Goal: Feedback & Contribution: Contribute content

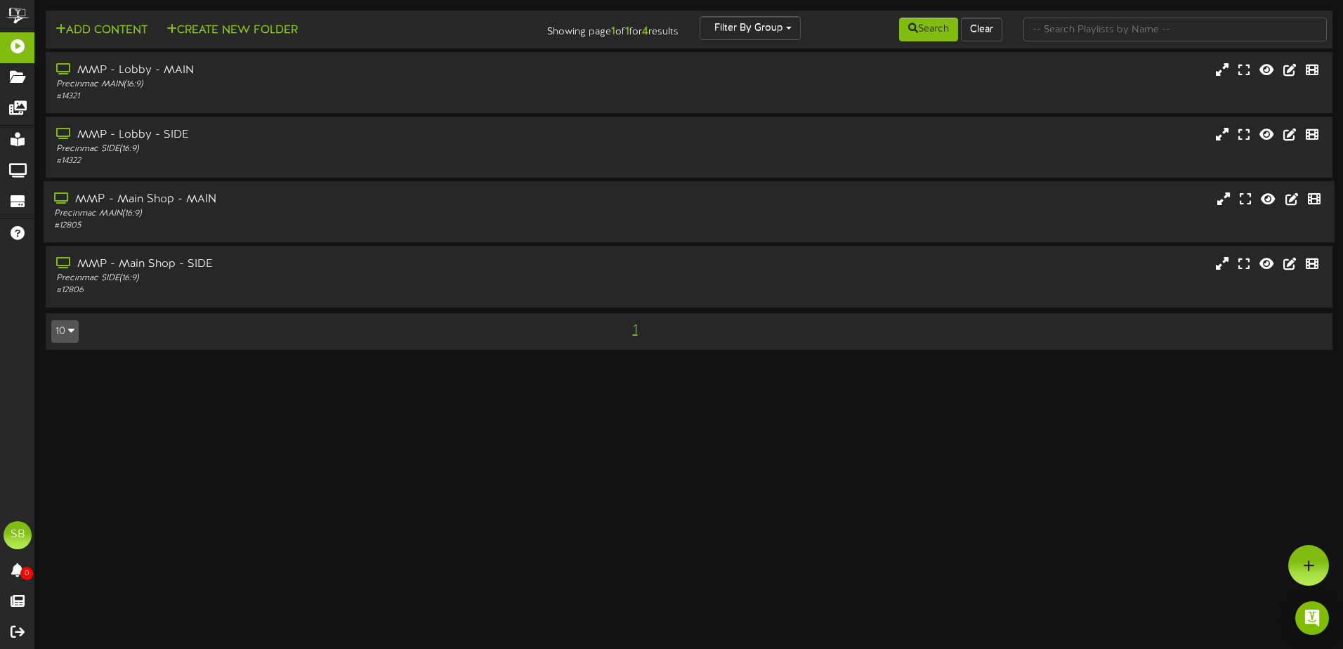
click at [170, 190] on div "MMP - Main Shop - MAIN Precinmac MAIN ( 16:9 ) # 12805" at bounding box center [689, 211] width 1290 height 61
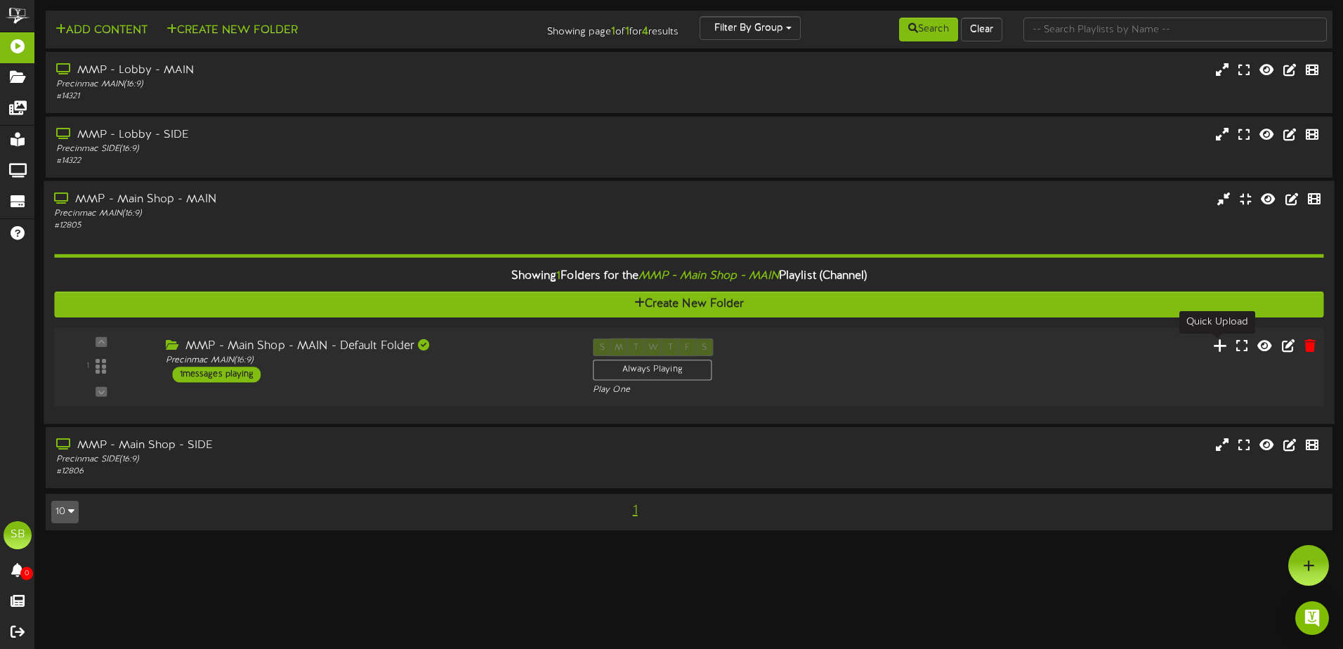
click at [1216, 342] on icon at bounding box center [1220, 344] width 15 height 15
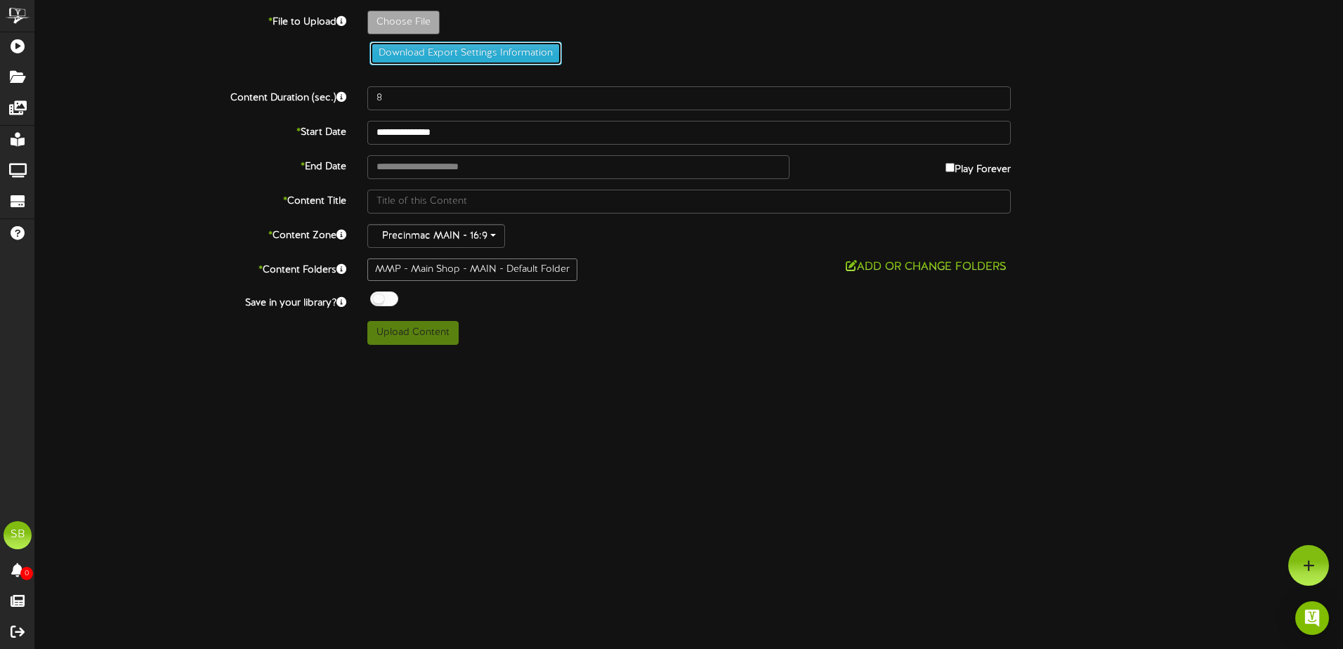
click at [439, 57] on button "Download Export Settings Information" at bounding box center [465, 53] width 192 height 24
type input "**********"
type input "TVProgrammingAUG20251"
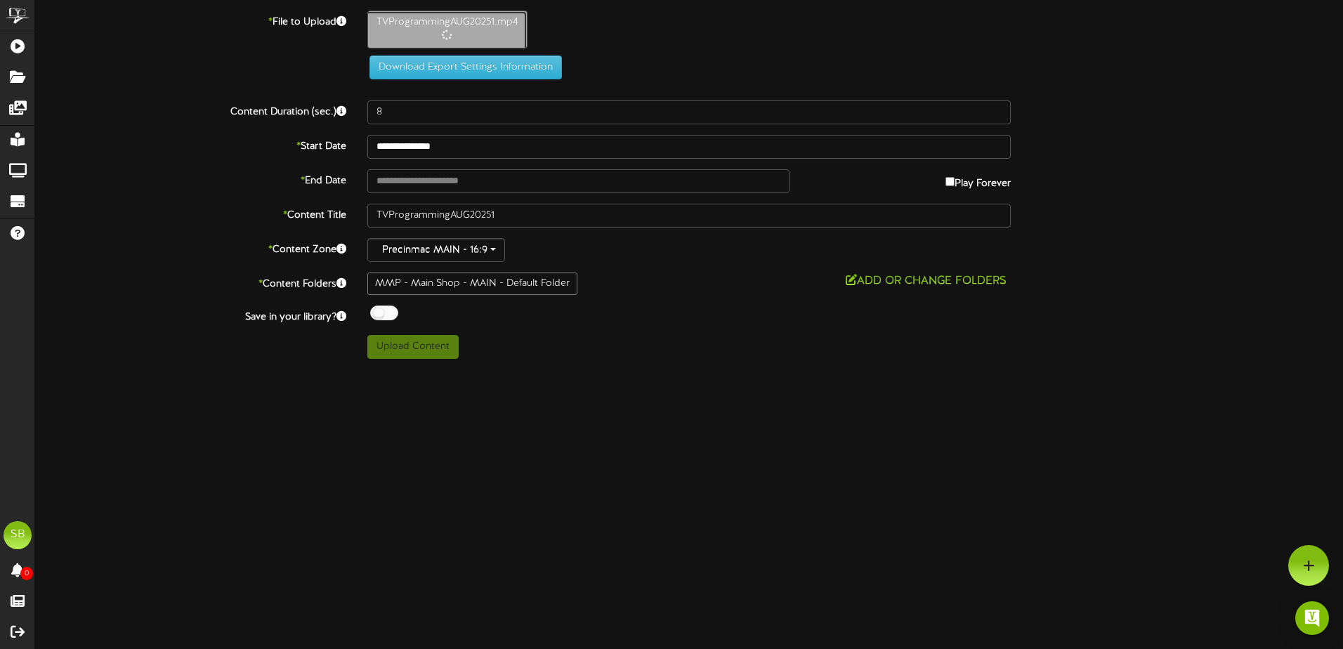
type input "828"
click at [417, 347] on button "Upload Content" at bounding box center [412, 347] width 91 height 24
type input "**********"
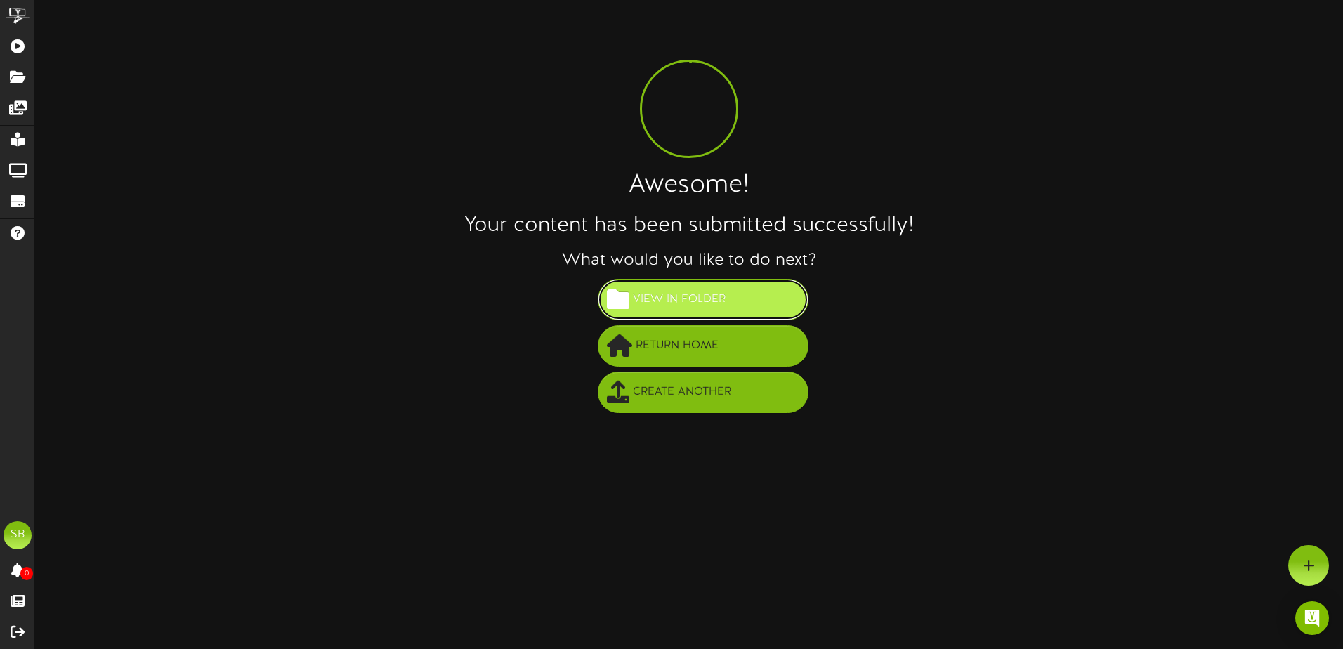
click at [685, 301] on span "View in Folder" at bounding box center [679, 299] width 100 height 23
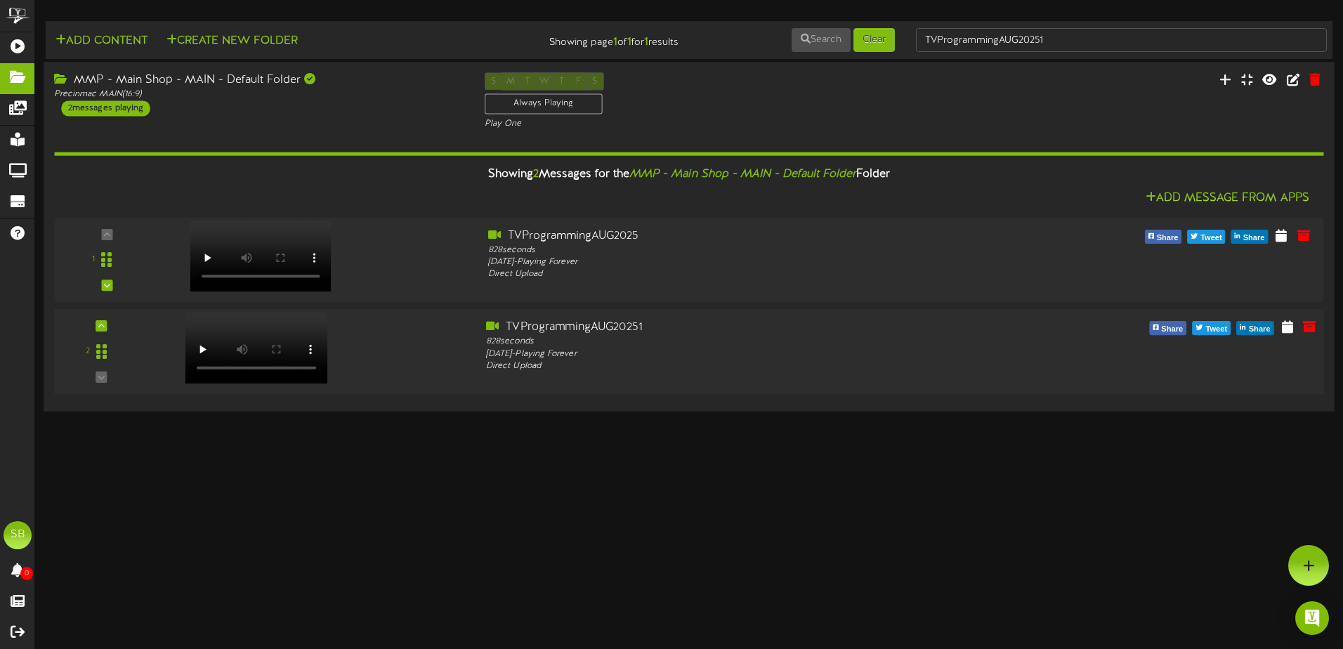
click at [98, 375] on div "2" at bounding box center [101, 352] width 86 height 64
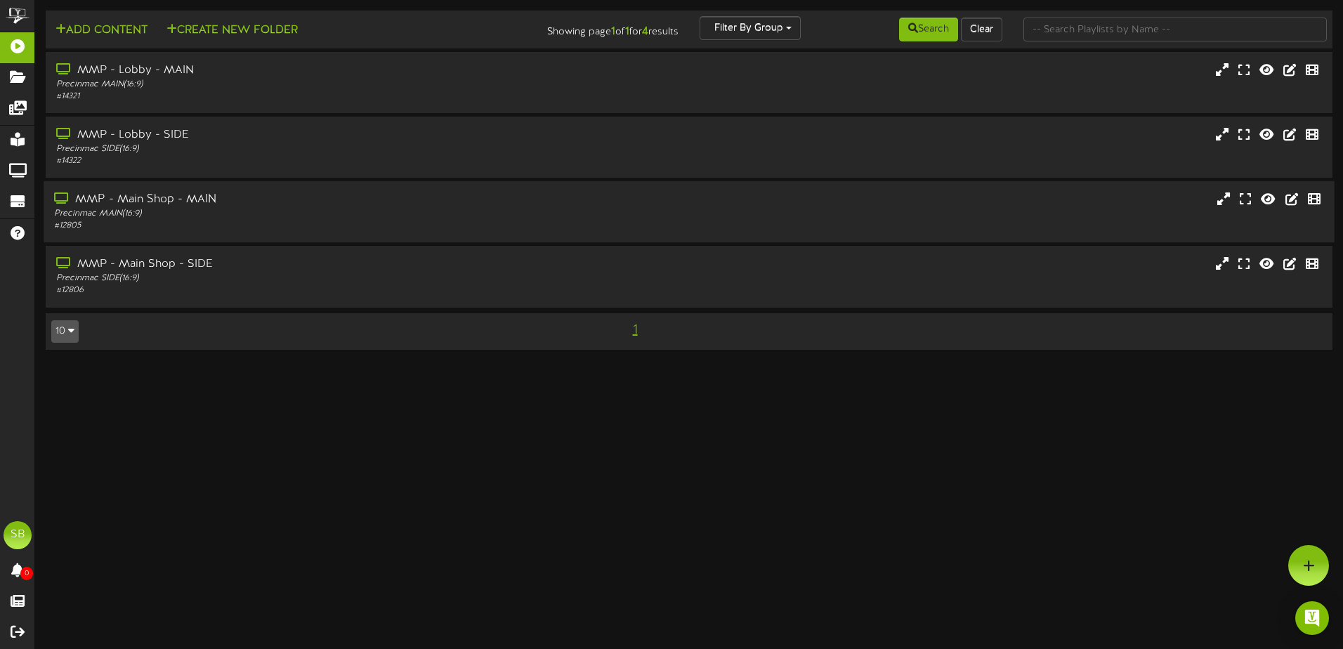
click at [159, 192] on div "MMP - Main Shop - MAIN" at bounding box center [312, 200] width 517 height 16
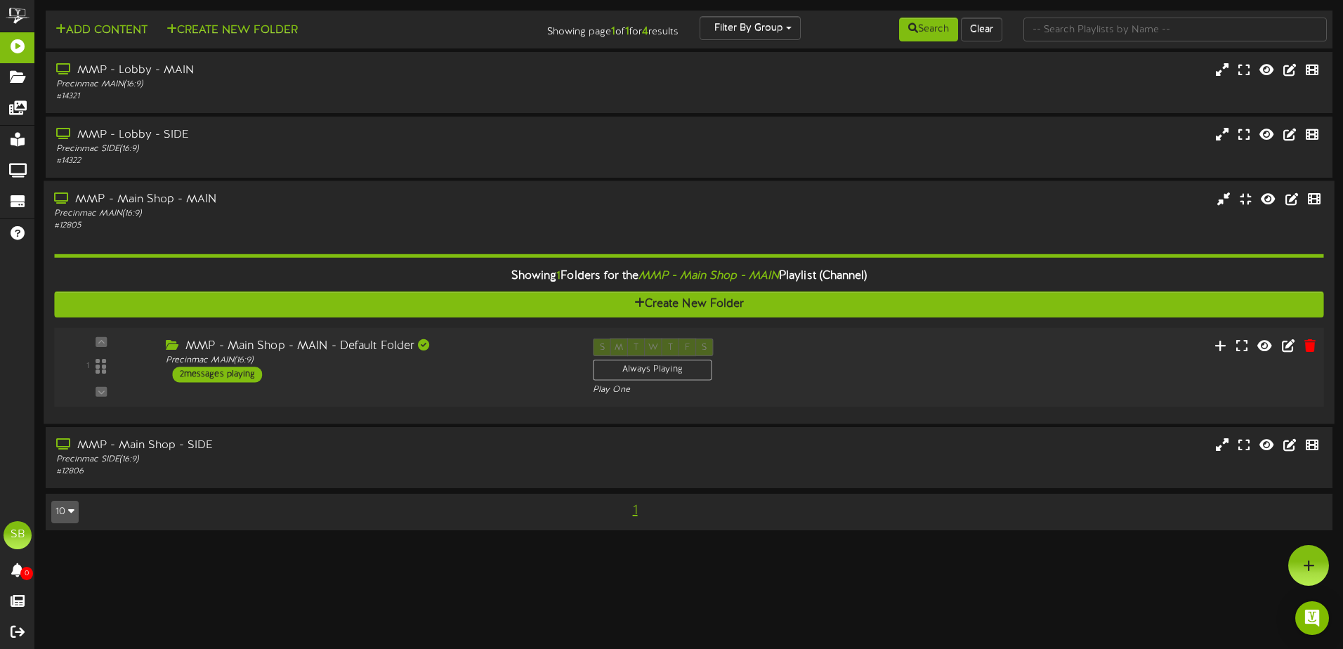
click at [206, 374] on div "2 messages playing" at bounding box center [218, 374] width 90 height 15
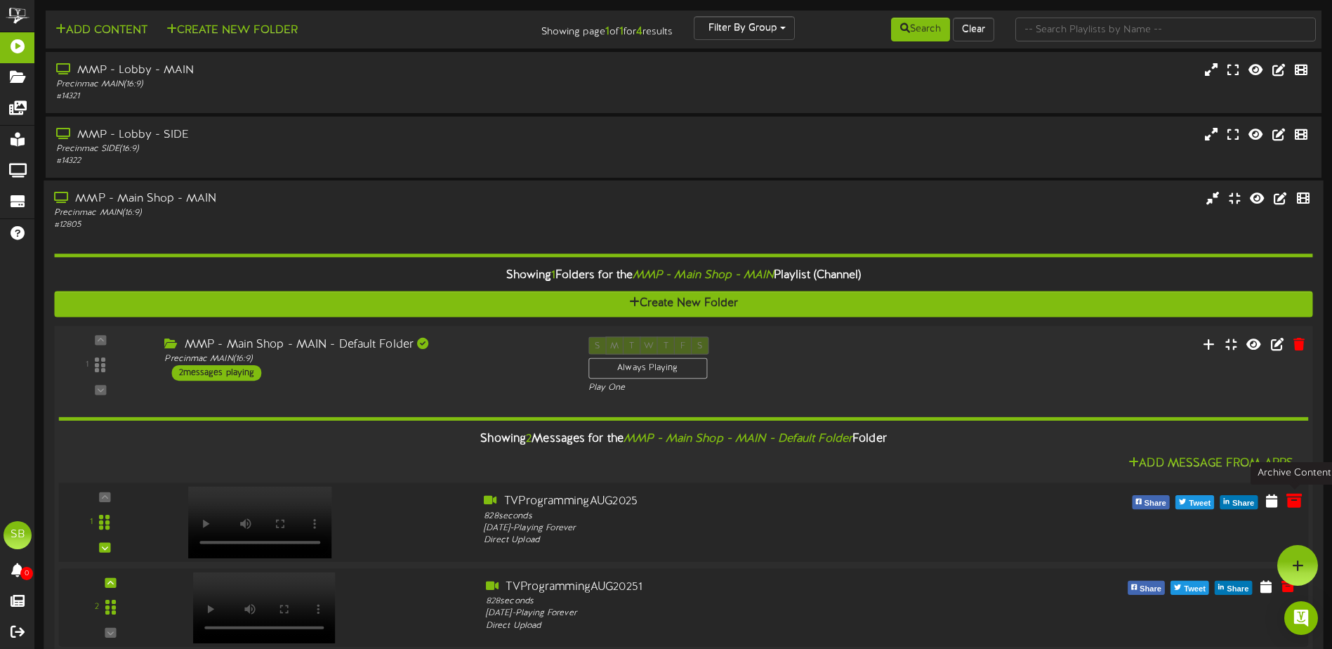
click at [1300, 500] on icon at bounding box center [1294, 499] width 15 height 15
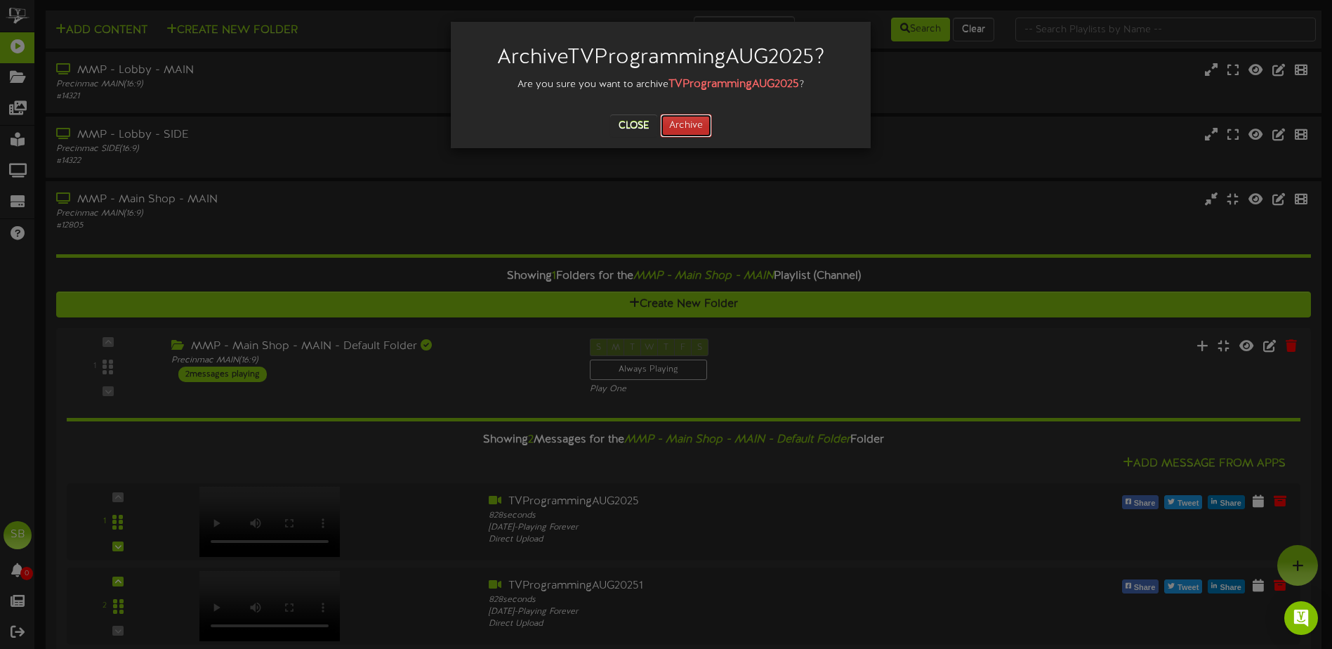
drag, startPoint x: 678, startPoint y: 126, endPoint x: 704, endPoint y: 158, distance: 40.9
click at [678, 127] on button "Archive" at bounding box center [686, 126] width 52 height 24
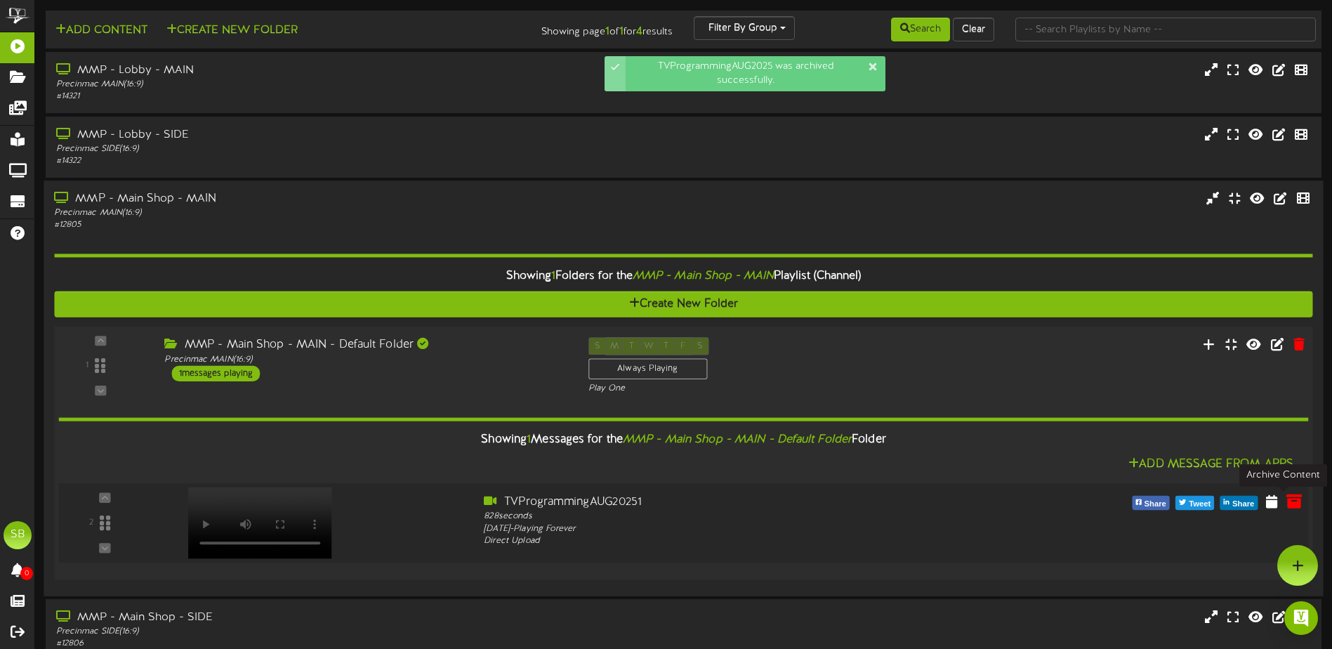
click at [1292, 504] on icon at bounding box center [1294, 500] width 15 height 15
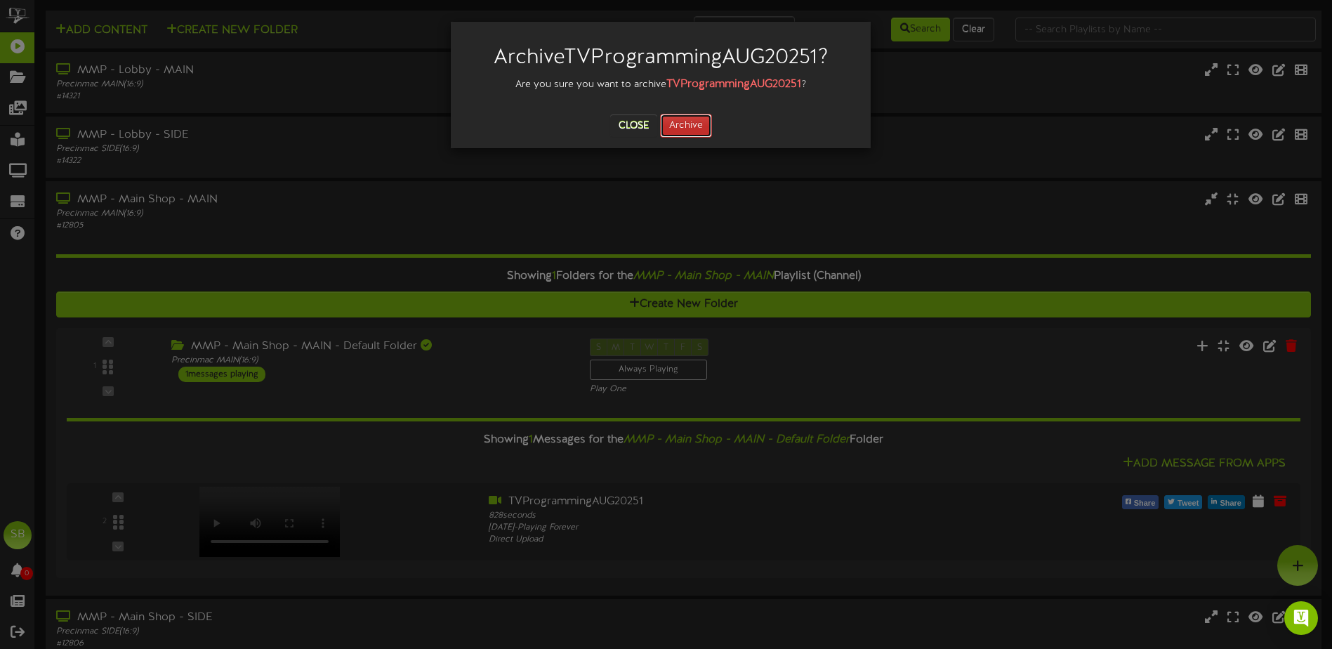
click at [671, 126] on button "Archive" at bounding box center [686, 126] width 52 height 24
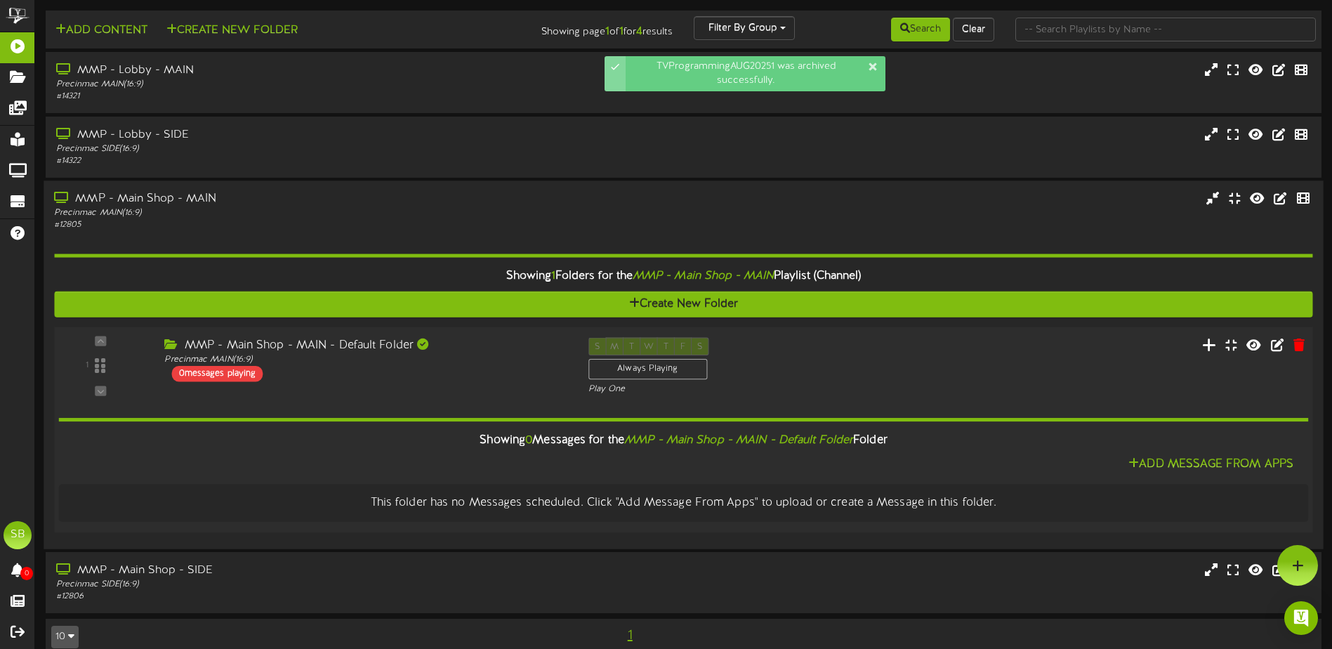
click at [1203, 345] on button at bounding box center [1209, 347] width 23 height 22
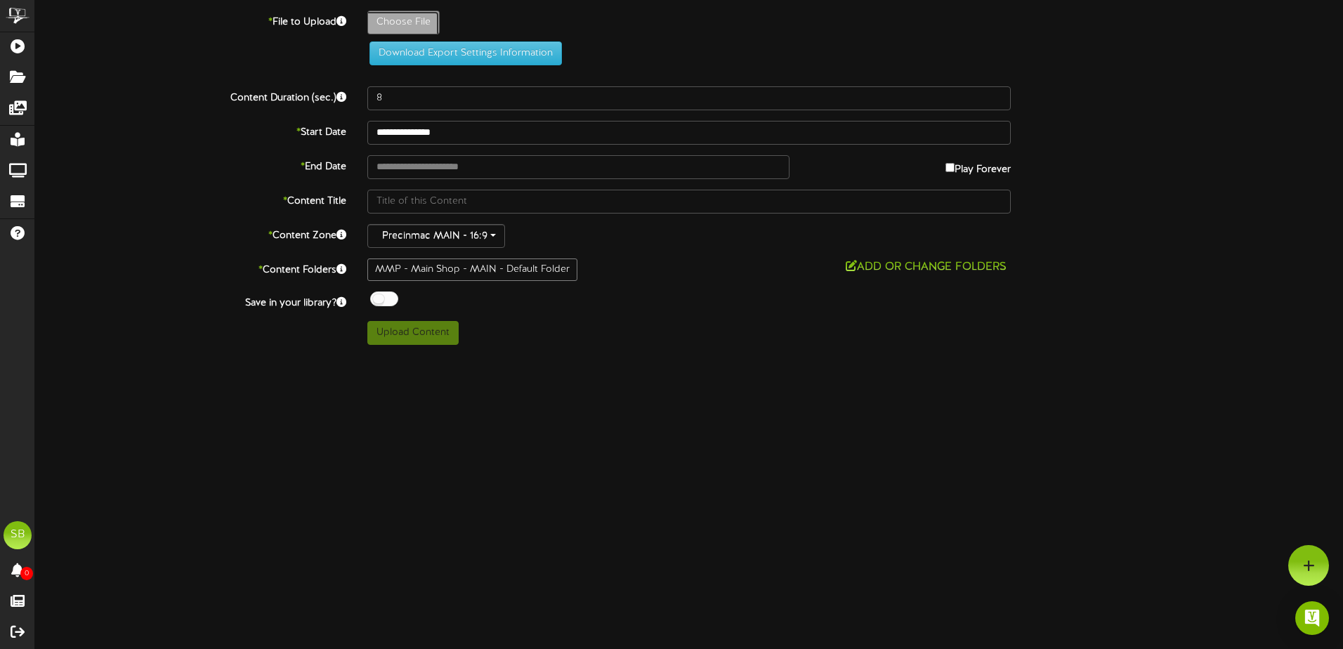
type input "**********"
type input "TVProgAUG2025"
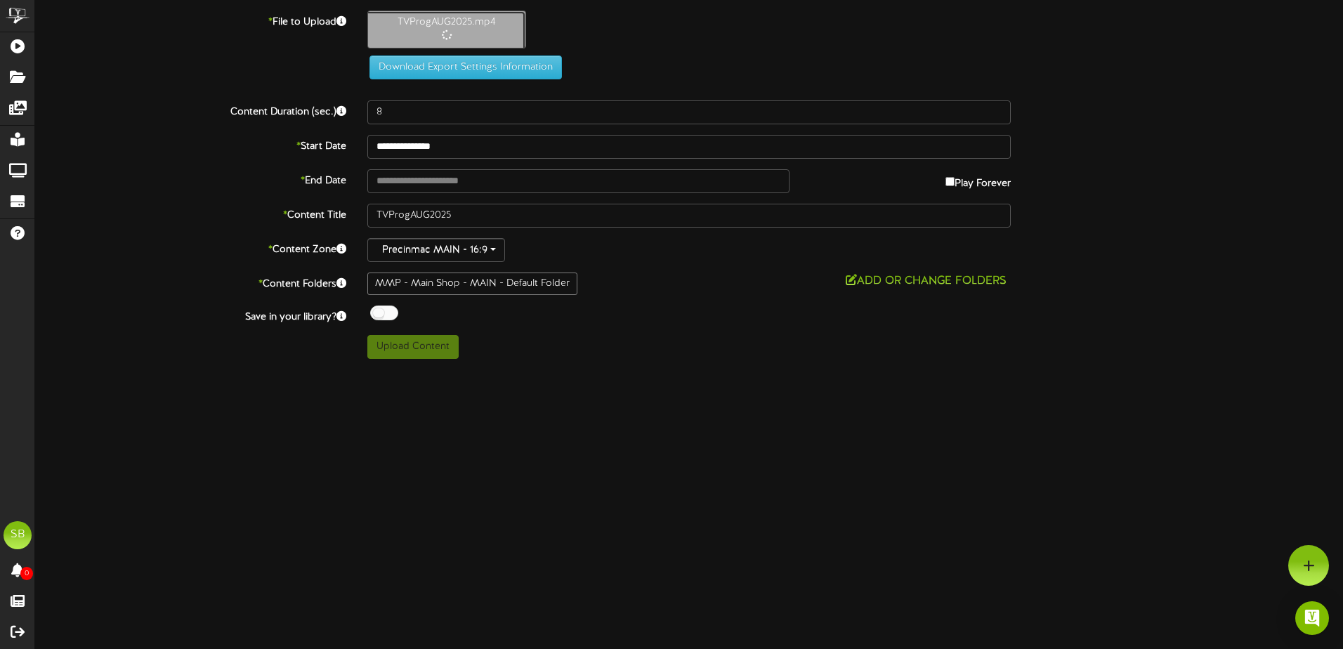
type input "816"
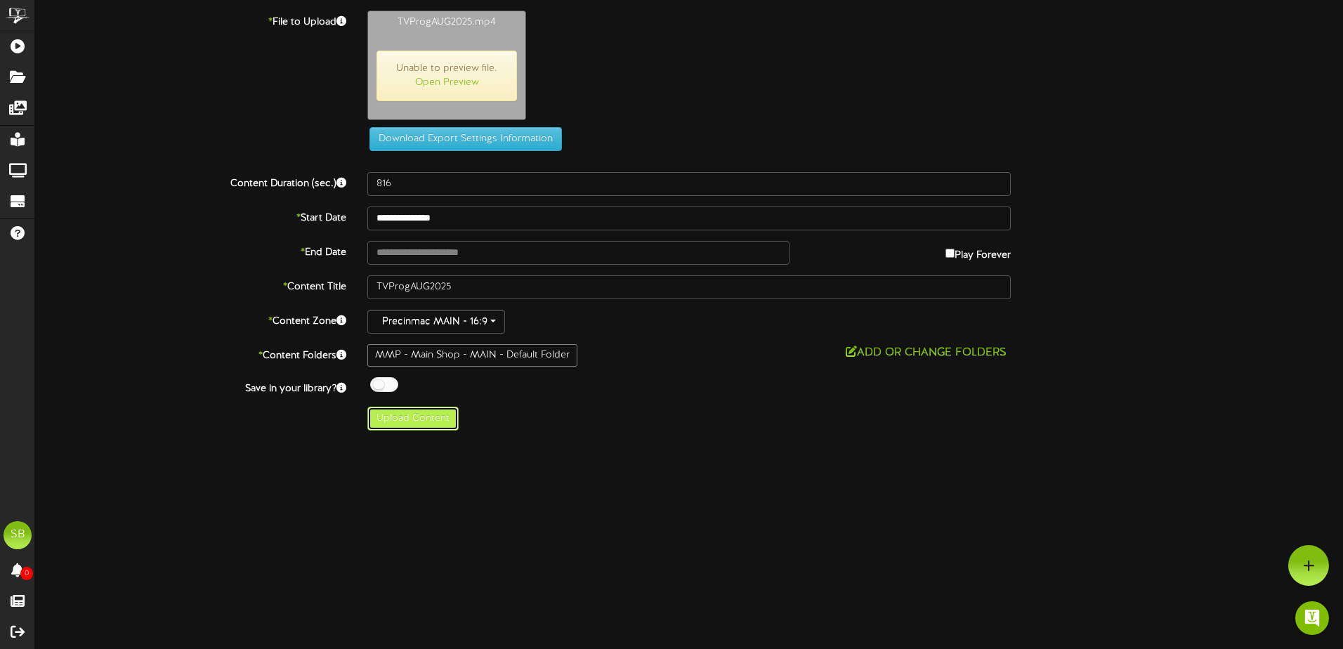
click at [442, 422] on button "Upload Content" at bounding box center [412, 419] width 91 height 24
type input "**********"
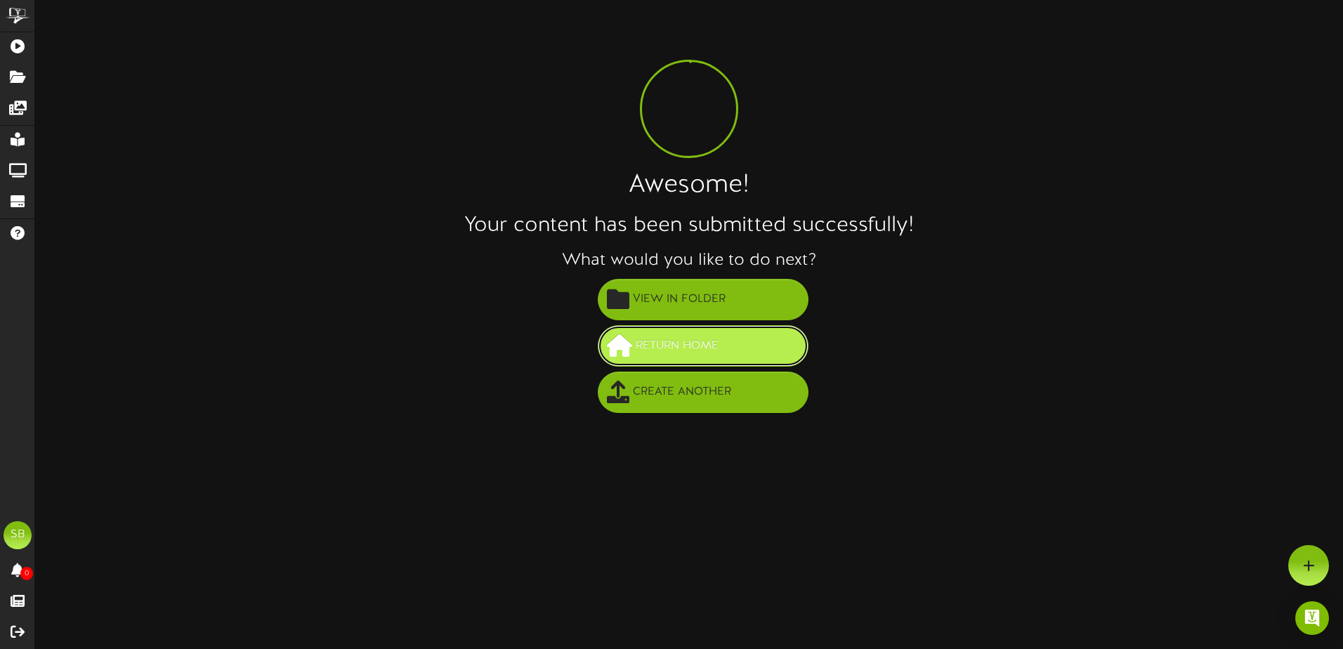
click at [724, 346] on button "Return Home" at bounding box center [703, 345] width 211 height 41
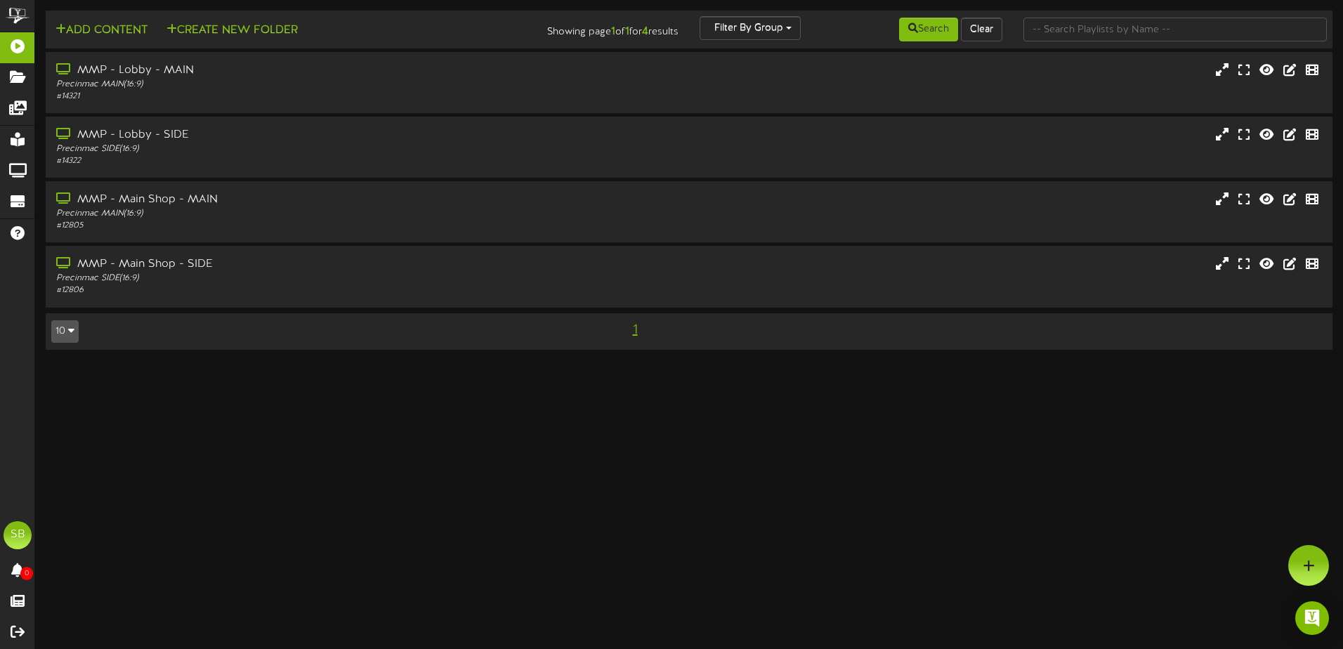
click at [70, 335] on icon "button" at bounding box center [71, 330] width 6 height 10
click at [191, 199] on div "MMP - Main Shop - MAIN" at bounding box center [312, 200] width 517 height 16
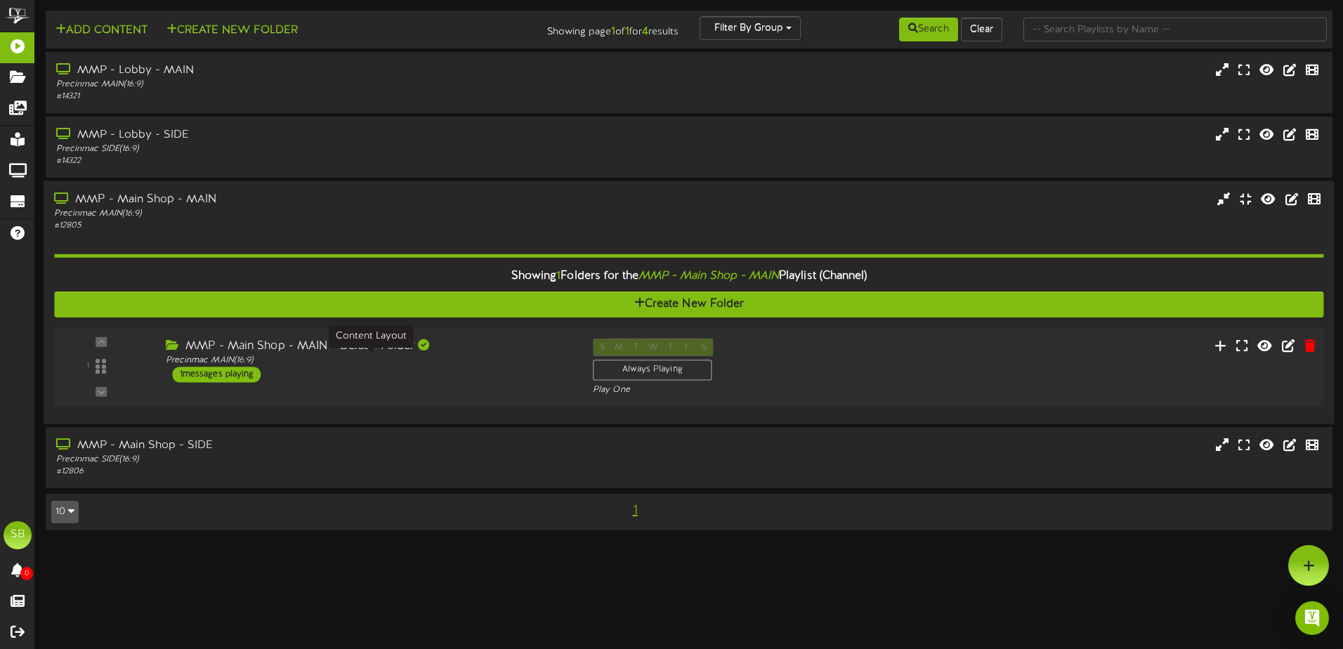
click at [228, 360] on div "Precinmac MAIN ( 16:9 )" at bounding box center [369, 361] width 406 height 12
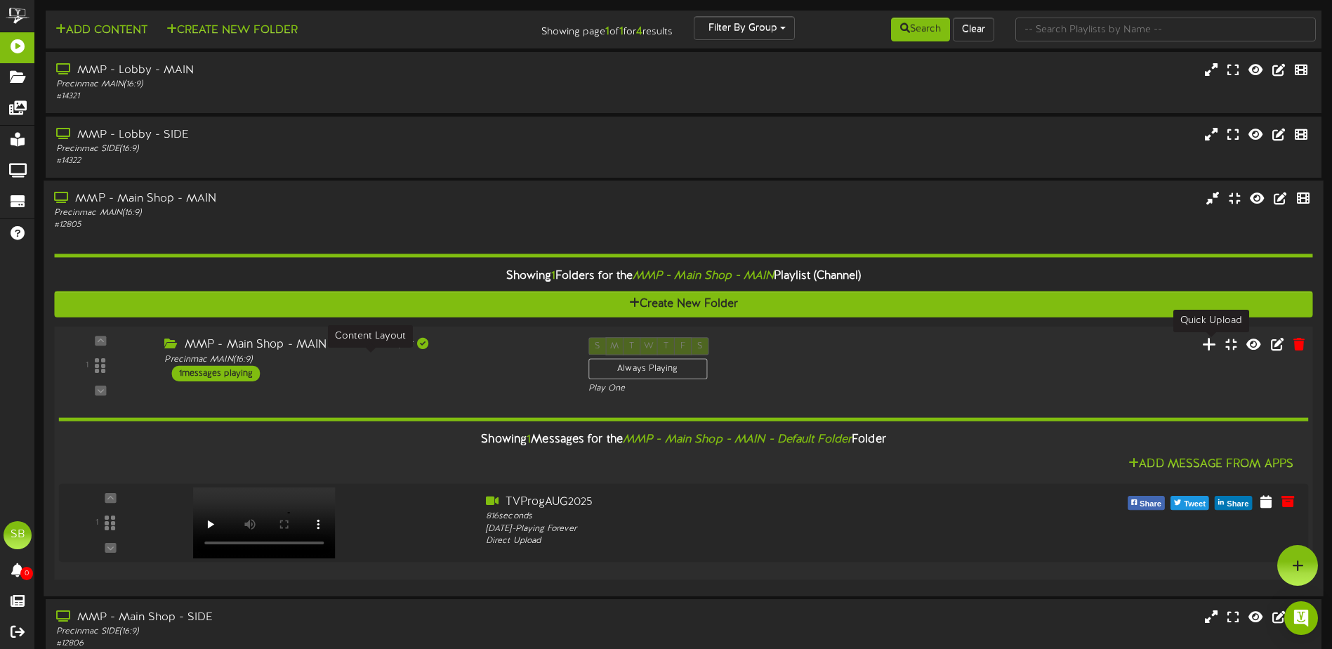
click at [1205, 342] on icon at bounding box center [1209, 343] width 15 height 15
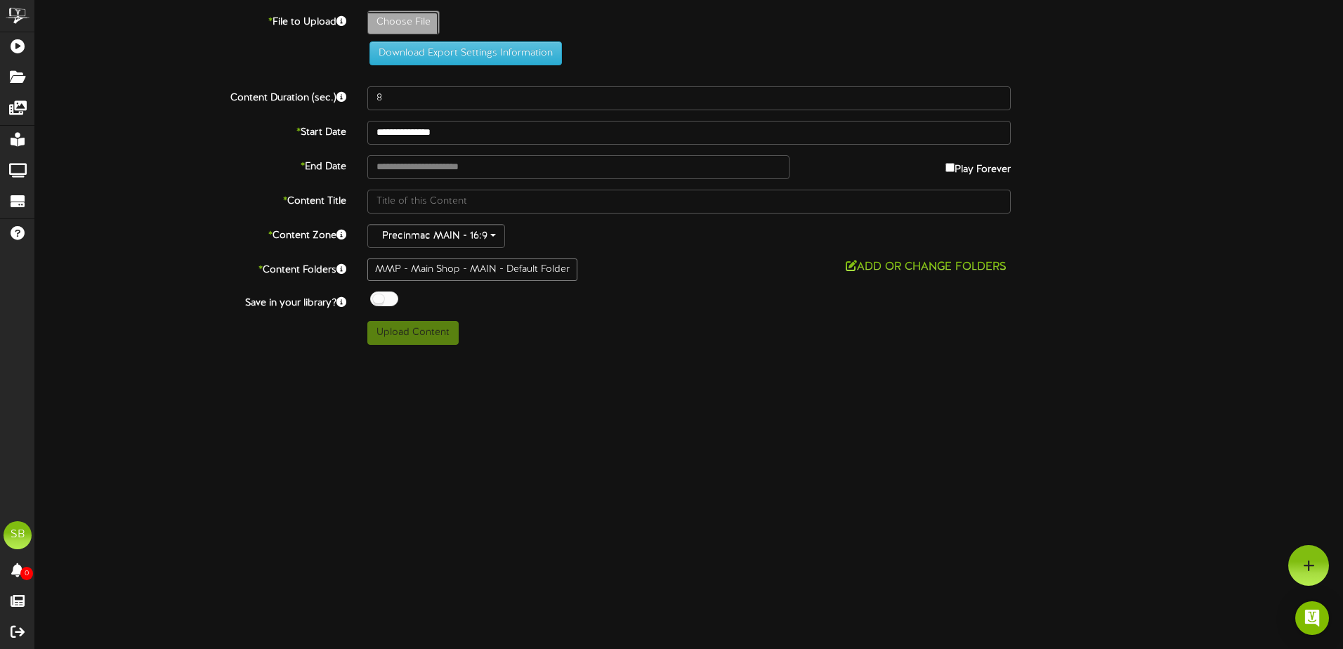
type input "**********"
type input "tvprogaug20253"
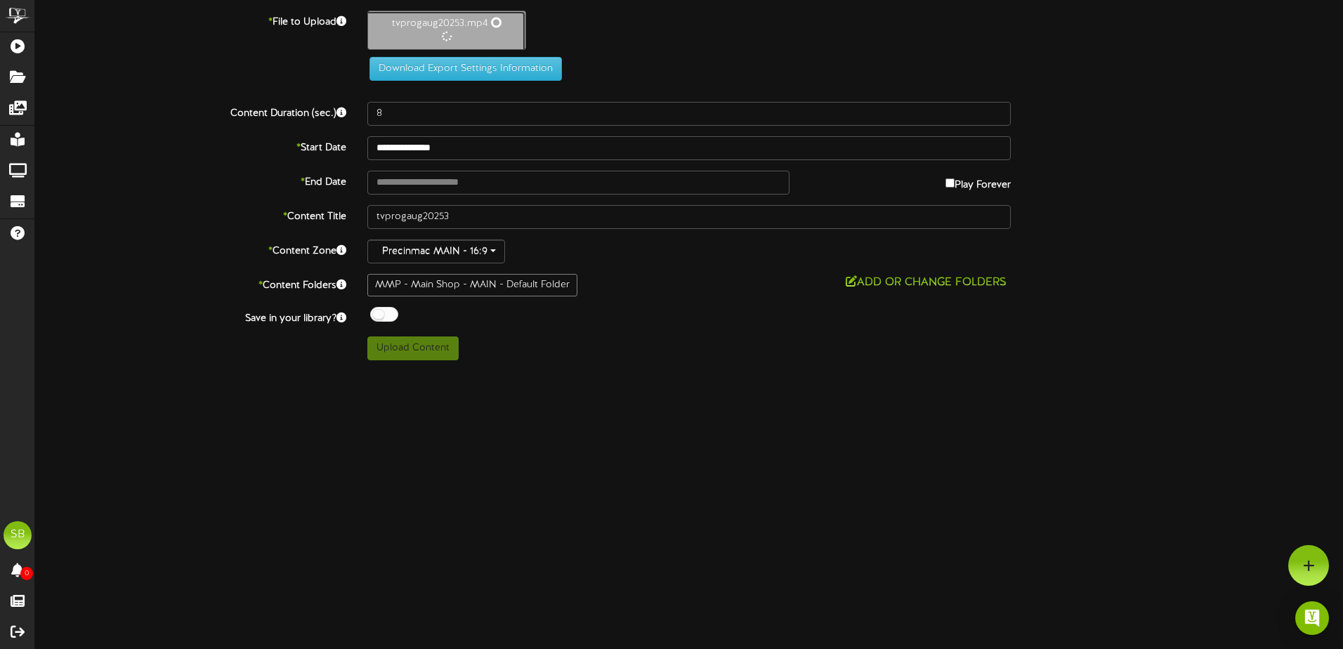
type input "795"
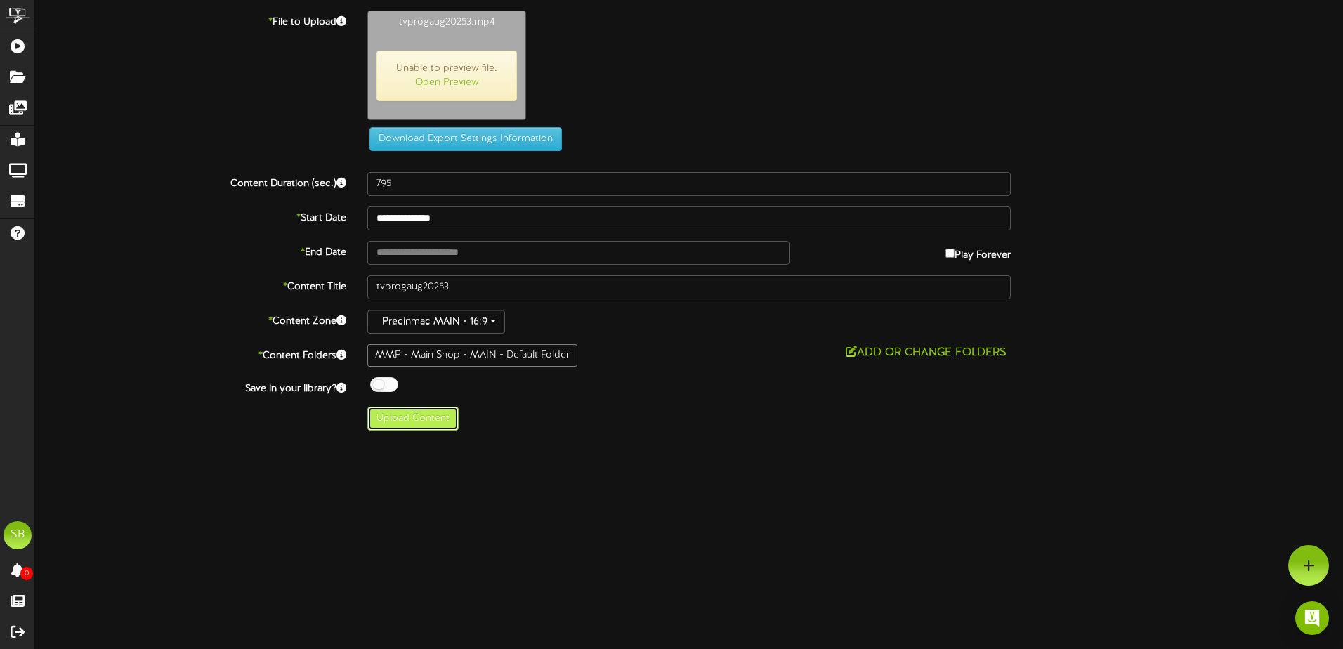
click at [424, 428] on button "Upload Content" at bounding box center [412, 419] width 91 height 24
type input "**********"
